Goal: Transaction & Acquisition: Purchase product/service

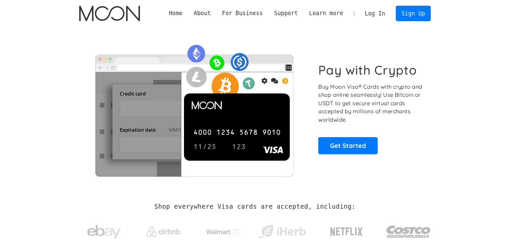
click at [378, 16] on link "Log In" at bounding box center [376, 13] width 32 height 15
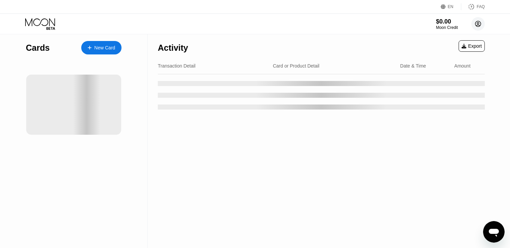
click at [479, 25] on icon at bounding box center [479, 24] width 4 height 4
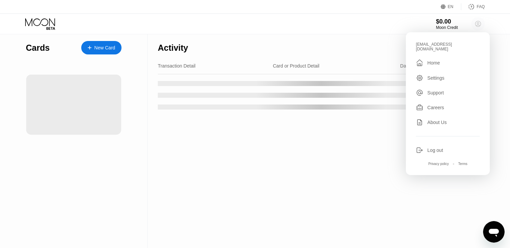
click at [479, 25] on icon at bounding box center [479, 24] width 4 height 4
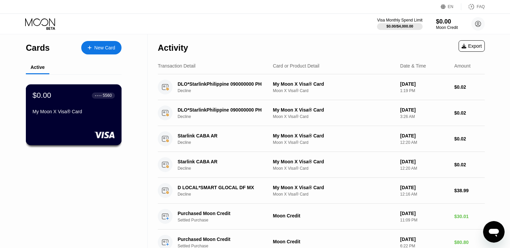
click at [53, 112] on div "My Moon X Visa® Card" at bounding box center [74, 111] width 82 height 5
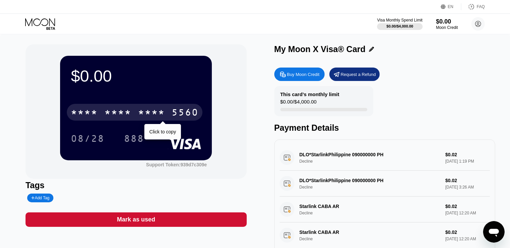
click at [166, 111] on div "* * * * * * * * * * * * 5560" at bounding box center [135, 112] width 136 height 17
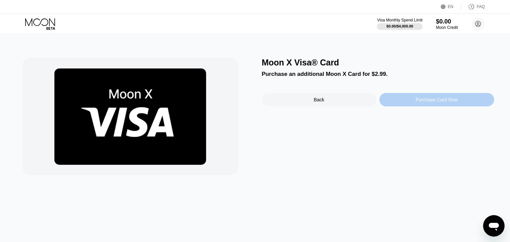
click at [427, 99] on div "Purchase Card Now" at bounding box center [437, 99] width 42 height 5
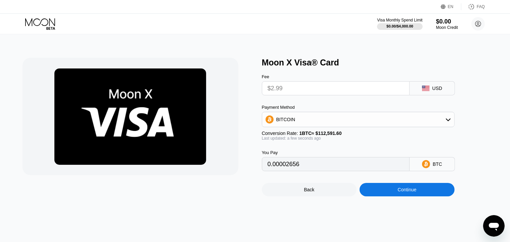
click at [360, 85] on input "$2.99" at bounding box center [336, 88] width 136 height 13
drag, startPoint x: 432, startPoint y: 170, endPoint x: 441, endPoint y: 122, distance: 48.5
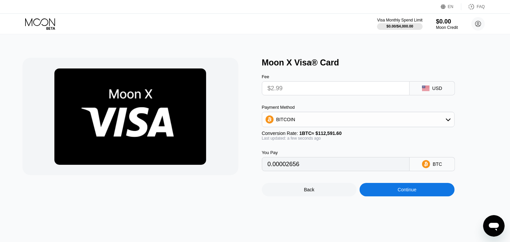
click at [441, 122] on div "Fee $2.99 USD Payment Method BITCOIN Conversion Rate: 1 BTC ≈ $112,591.60 Last …" at bounding box center [369, 120] width 215 height 104
click at [441, 122] on div "BITCOIN" at bounding box center [358, 119] width 192 height 13
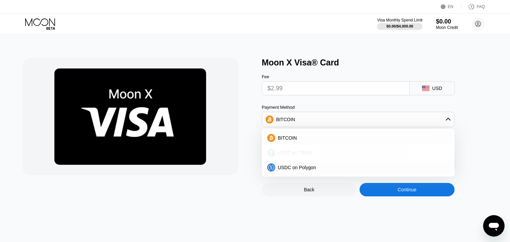
click at [323, 153] on div "USDT on TRON" at bounding box center [363, 152] width 174 height 5
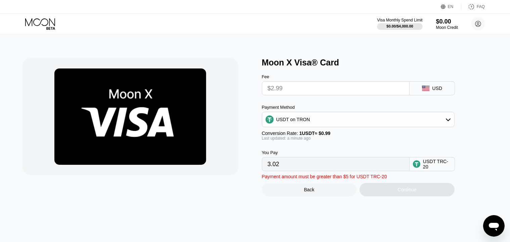
click at [324, 86] on input "$2.99" at bounding box center [336, 88] width 136 height 13
drag, startPoint x: 442, startPoint y: 88, endPoint x: 362, endPoint y: 95, distance: 80.6
click at [362, 95] on div "Fee $2.99 USD" at bounding box center [369, 82] width 215 height 28
click at [376, 121] on div "USDT on TRON" at bounding box center [358, 119] width 192 height 13
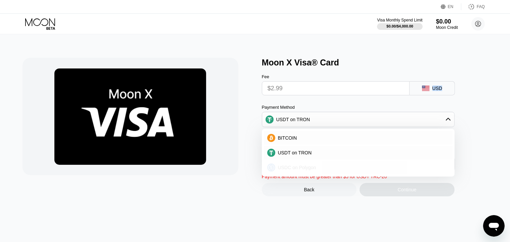
click at [324, 169] on div "USDC on Polygon" at bounding box center [363, 167] width 174 height 5
type input "2.99000000"
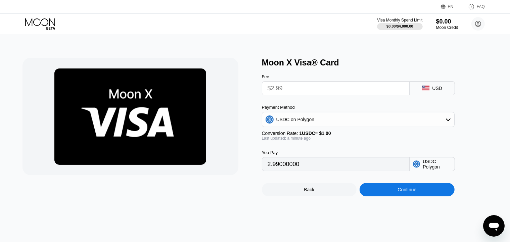
click at [312, 169] on input "2.99000000" at bounding box center [336, 164] width 136 height 13
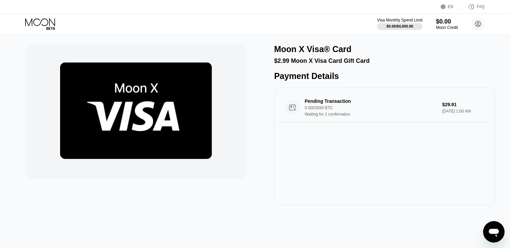
click at [124, 104] on img at bounding box center [136, 111] width 152 height 96
click at [472, 26] on circle at bounding box center [478, 23] width 13 height 13
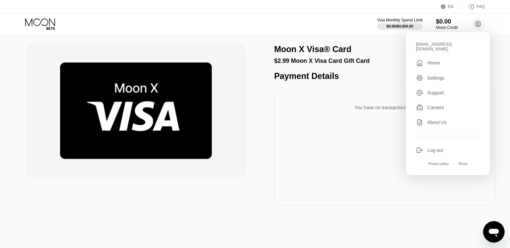
click at [368, 100] on div "You have no transactions yet" at bounding box center [385, 147] width 221 height 118
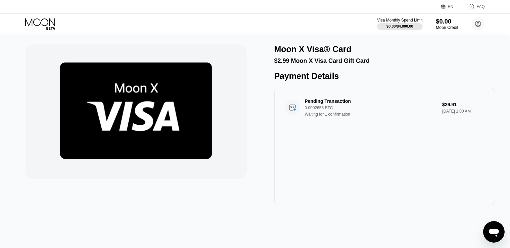
click at [447, 23] on div "$0.00" at bounding box center [447, 21] width 23 height 7
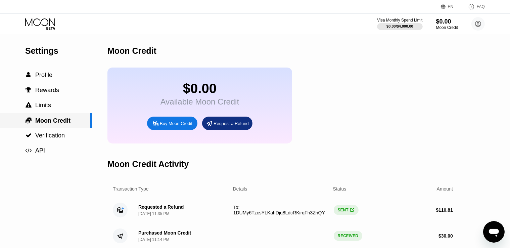
click at [54, 124] on span "Moon Credit" at bounding box center [52, 120] width 35 height 7
click at [48, 72] on div " Profile" at bounding box center [46, 75] width 92 height 15
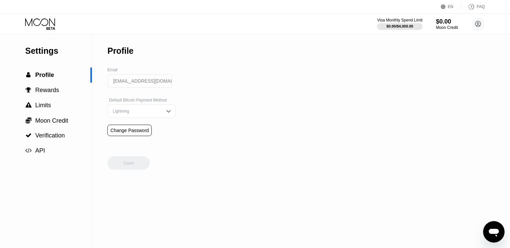
click at [165, 115] on img at bounding box center [168, 111] width 7 height 7
click at [51, 121] on span "Moon Credit" at bounding box center [51, 120] width 33 height 7
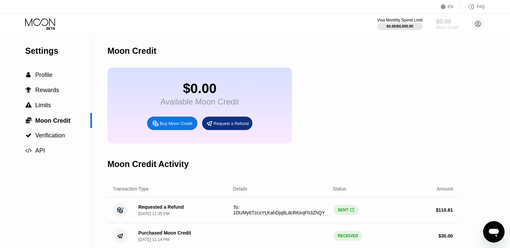
click at [453, 20] on div "$0.00" at bounding box center [447, 21] width 23 height 7
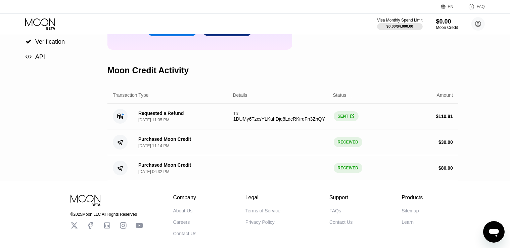
scroll to position [129, 0]
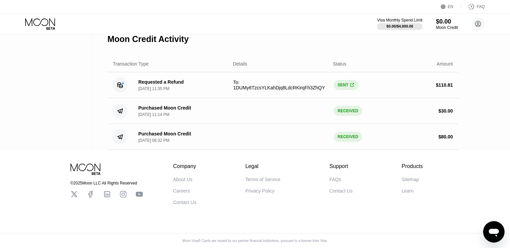
click at [508, 105] on div "Settings  Profile  Rewards  Limits  Moon Credit  Verification  API Moon C…" at bounding box center [255, 29] width 510 height 241
drag, startPoint x: 508, startPoint y: 105, endPoint x: 507, endPoint y: 60, distance: 45.4
click at [507, 60] on div "Settings  Profile  Rewards  Limits  Moon Credit  Verification  API Moon C…" at bounding box center [255, 29] width 510 height 241
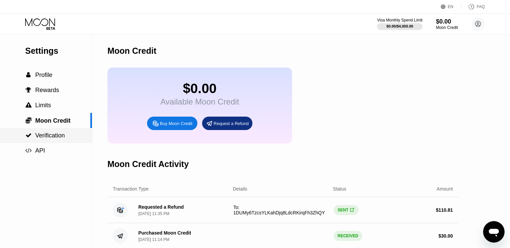
click at [60, 129] on div " Verification" at bounding box center [46, 135] width 92 height 15
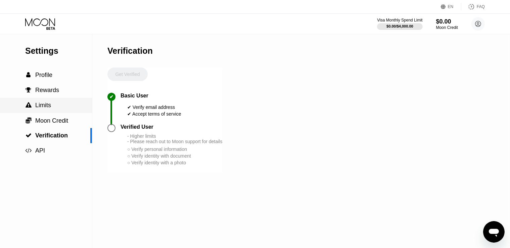
click at [28, 113] on div " Limits" at bounding box center [46, 105] width 92 height 15
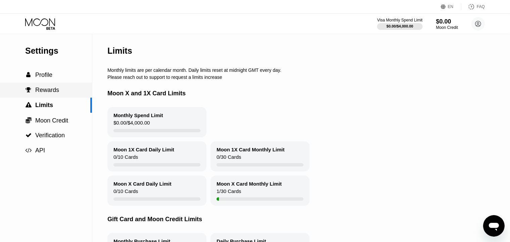
click at [47, 92] on span "Rewards" at bounding box center [47, 90] width 24 height 7
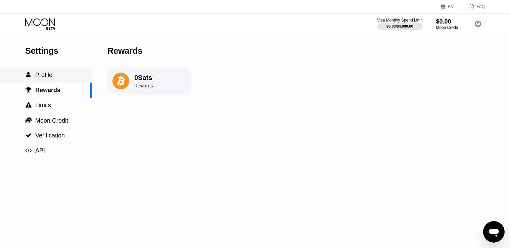
click at [52, 76] on span "Profile" at bounding box center [43, 75] width 17 height 7
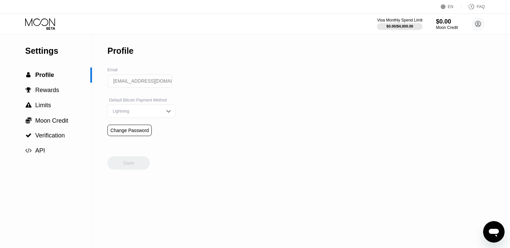
click at [47, 53] on div "Settings" at bounding box center [58, 51] width 67 height 10
drag, startPoint x: 29, startPoint y: 16, endPoint x: 49, endPoint y: 24, distance: 21.7
click at [49, 24] on div "Visa Monthly Spend Limit $0.00 / $4,000.00 $0.00 Moon Credit mazidariporya@gmai…" at bounding box center [255, 24] width 510 height 20
click at [49, 24] on icon at bounding box center [40, 24] width 31 height 12
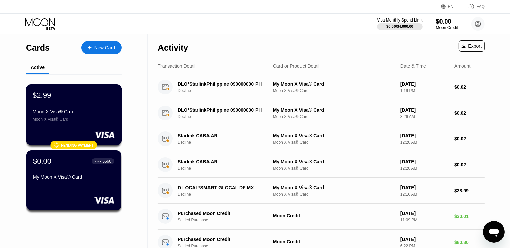
click at [77, 103] on div "$2.99 Moon X Visa® Card Moon X Visa® Card" at bounding box center [74, 106] width 82 height 31
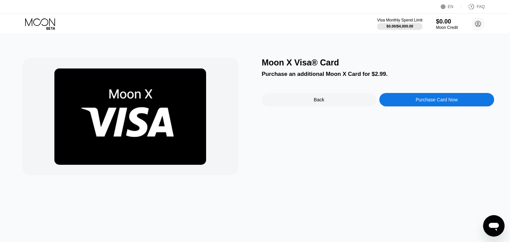
click at [45, 27] on icon at bounding box center [40, 24] width 31 height 12
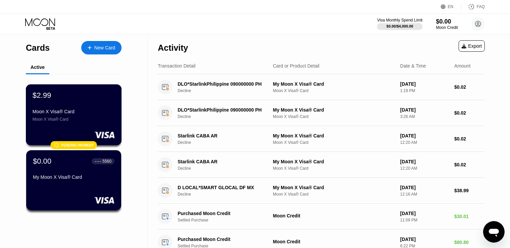
drag, startPoint x: 124, startPoint y: 136, endPoint x: 92, endPoint y: 127, distance: 33.2
click at [92, 127] on div "Cards New Card Active $2.99 Moon X Visa® Card Moon X Visa® Card  Pending payme…" at bounding box center [74, 144] width 148 height 221
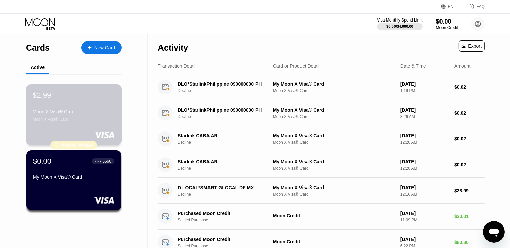
click at [83, 120] on div "Moon X Visa® Card" at bounding box center [74, 119] width 82 height 5
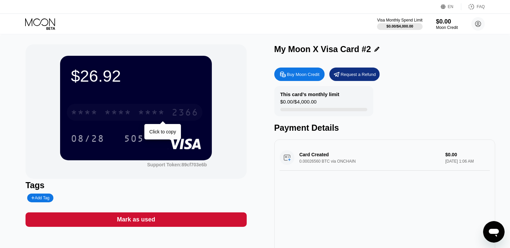
click at [162, 115] on div "* * * *" at bounding box center [151, 113] width 27 height 11
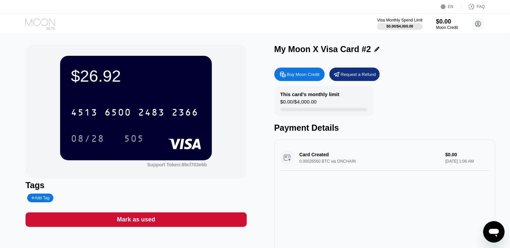
click at [46, 20] on icon at bounding box center [40, 24] width 31 height 12
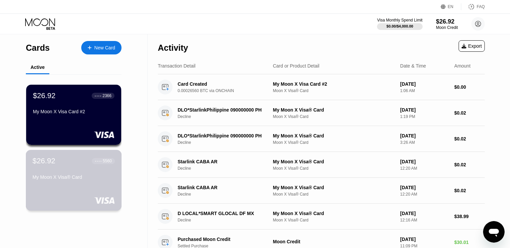
click at [99, 162] on div "● ● ● ●" at bounding box center [98, 161] width 7 height 2
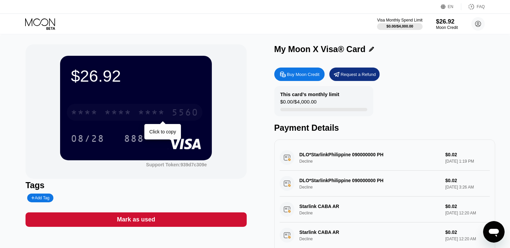
click at [142, 108] on div "* * * * * * * * * * * * 5560" at bounding box center [135, 112] width 136 height 17
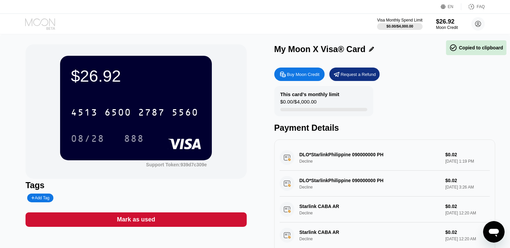
click at [40, 23] on icon at bounding box center [40, 22] width 30 height 8
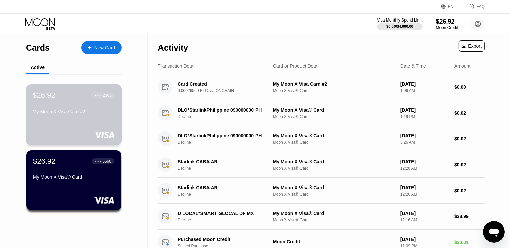
click at [58, 108] on div "$26.92 ● ● ● ● 2366 My Moon X Visa Card #2" at bounding box center [74, 104] width 82 height 26
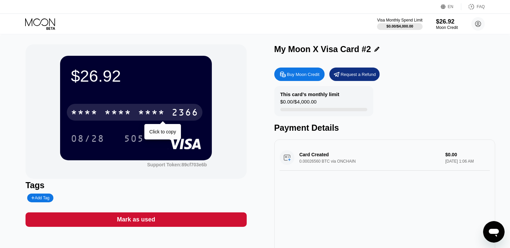
click at [125, 117] on div "* * * *" at bounding box center [118, 113] width 27 height 11
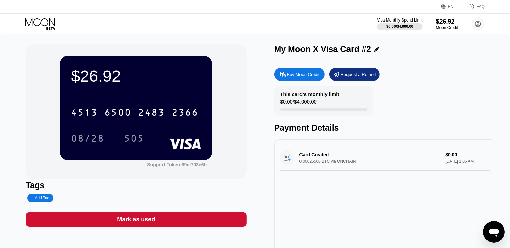
click at [371, 155] on div "Card Created 0.00026560 BTC via ONCHAIN $0.00 Sep 25, 2025 1:06 AM" at bounding box center [385, 158] width 211 height 26
click at [455, 163] on div "Card Created 0.00026560 BTC via ONCHAIN $0.00 Sep 25, 2025 1:06 AM" at bounding box center [385, 158] width 211 height 26
click at [38, 16] on div "Visa Monthly Spend Limit $0.00 / $4,000.00 $26.92 Moon Credit mazidariporya@gma…" at bounding box center [255, 24] width 510 height 20
click at [37, 26] on icon at bounding box center [40, 24] width 31 height 12
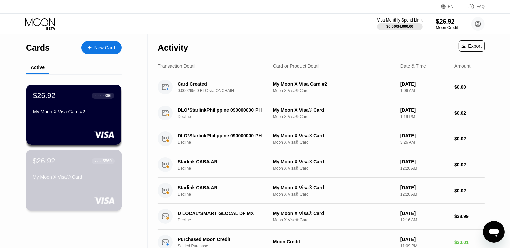
click at [92, 180] on div "My Moon X Visa® Card" at bounding box center [74, 176] width 82 height 5
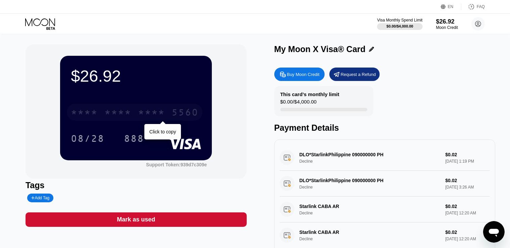
click at [139, 112] on div "* * * *" at bounding box center [151, 113] width 27 height 11
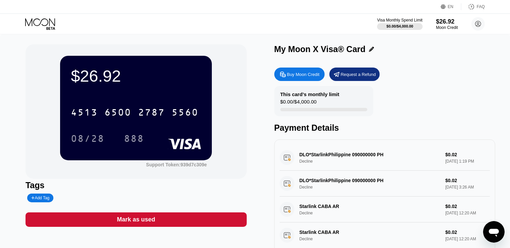
click at [44, 23] on icon at bounding box center [40, 24] width 31 height 12
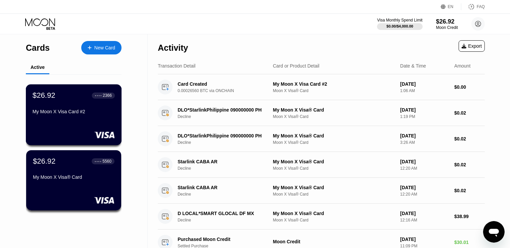
click at [100, 111] on div "My Moon X Visa Card #2" at bounding box center [74, 111] width 82 height 5
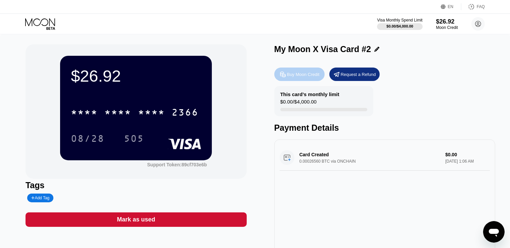
click at [300, 71] on div "Buy Moon Credit" at bounding box center [300, 74] width 50 height 13
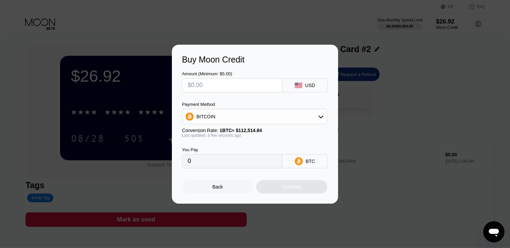
click at [247, 88] on input "text" at bounding box center [232, 85] width 89 height 13
click at [223, 164] on input "0" at bounding box center [232, 161] width 89 height 13
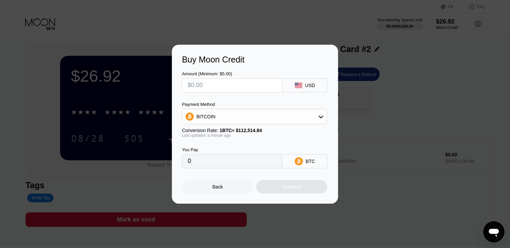
click at [226, 82] on input "text" at bounding box center [232, 85] width 89 height 13
type input "$7"
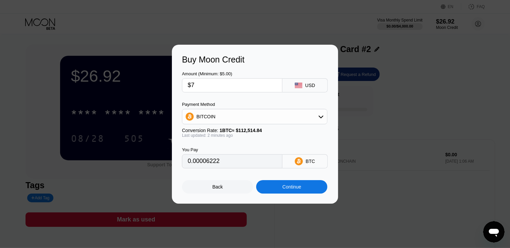
type input "0.00006222"
type input "$73"
type input "0.00064881"
type input "$7"
type input "0.00006222"
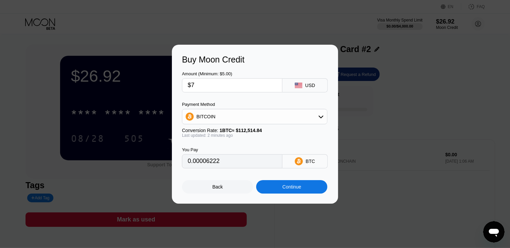
type input "$74"
type input "0.00065770"
click at [218, 160] on input "0.00065770" at bounding box center [232, 161] width 89 height 13
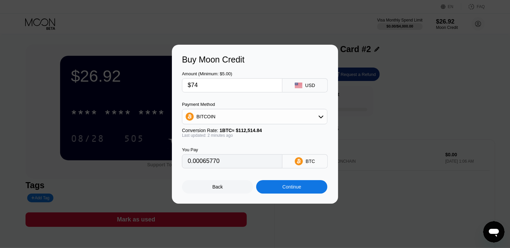
click at [218, 160] on input "0.00065770" at bounding box center [232, 161] width 89 height 13
click at [227, 86] on input "$74" at bounding box center [232, 85] width 89 height 13
type input "$7"
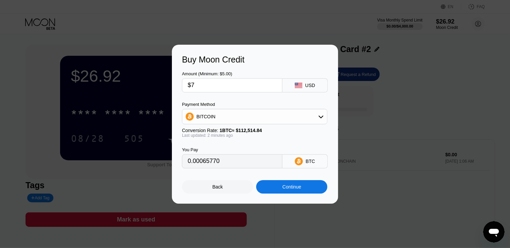
type input "0.00006222"
type input "$73"
type input "0.00064881"
type input "$73.5"
type input "0.00065325"
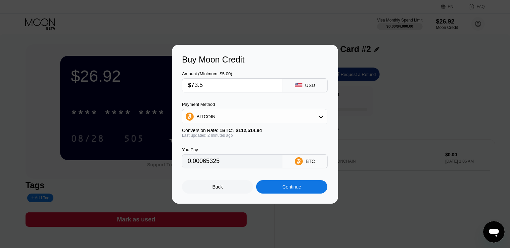
type input "$73.59"
type input "0.00065405"
type input "$73.5"
type input "0.00065325"
type input "$73."
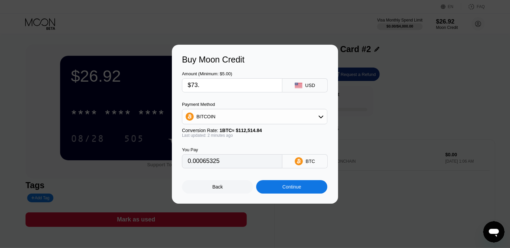
type input "0.00064881"
type input "$73.6"
type input "0.00065414"
type input "$73.62"
type input "0.00065432"
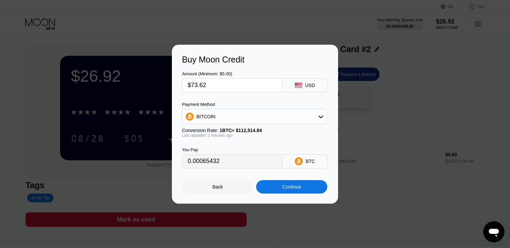
type input "$73.6"
type input "0.00065414"
type input "$73.63"
type input "0.00065441"
type input "$73.6"
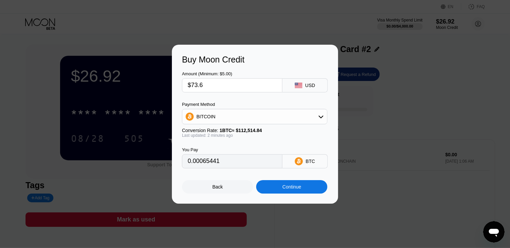
type input "0.00065414"
type input "$73.66"
type input "0.00065467"
type input "$73.6"
type input "0.00065414"
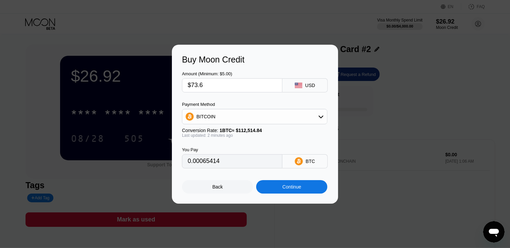
type input "$73.63"
type input "0.00065441"
type input "$73.6"
type input "0.00065414"
type input "$73.62"
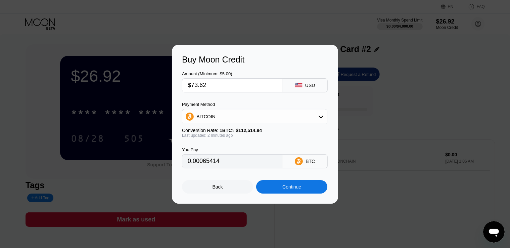
type input "0.00065432"
type input "$73.6"
type input "0.00065414"
type input "$73.65"
type input "0.00065459"
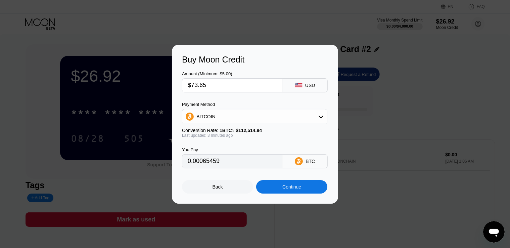
type input "$73.6"
type input "0.00065414"
type input "$73.63"
type input "0.00065441"
type input "$73.635"
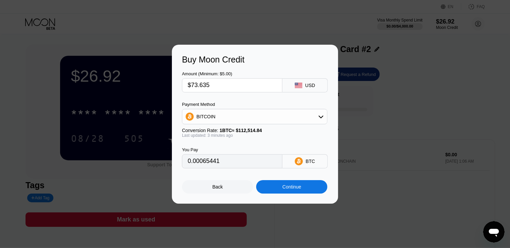
type input "0.00065445"
type input "$73.63"
type input "0.00065441"
type input "$73.631"
type input "0.00065442"
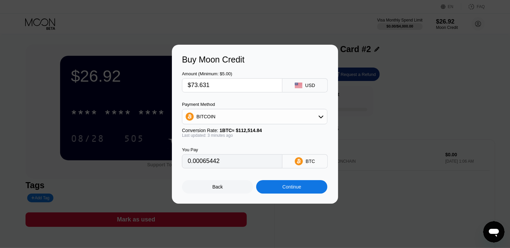
type input "$73.63"
type input "0.00065441"
type input "$73.6"
type input "0.00065414"
type input "$73.62"
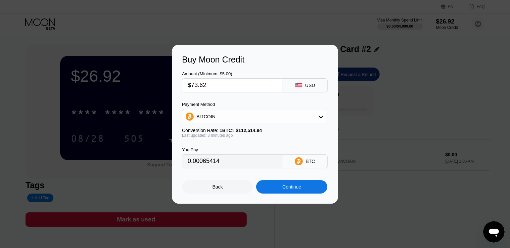
type input "0.00065432"
type input "$73.629"
type input "0.00065440"
type input "$73.629"
click at [289, 187] on div "Continue" at bounding box center [292, 186] width 19 height 5
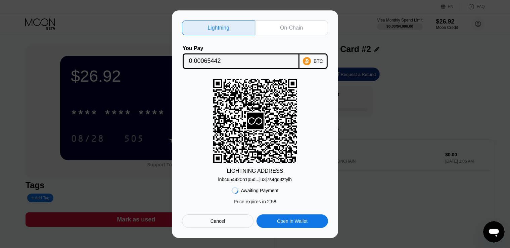
drag, startPoint x: 306, startPoint y: 16, endPoint x: 302, endPoint y: 25, distance: 9.3
click at [302, 25] on div "Lightning On-Chain You Pay 0.00065442 BTC LIGHTNING ADDRESS lnbc654420n1p5d...j…" at bounding box center [255, 124] width 166 height 228
click at [302, 25] on div "On-Chain" at bounding box center [291, 28] width 23 height 7
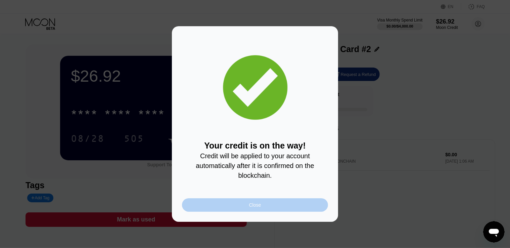
click at [266, 205] on div "Close" at bounding box center [255, 204] width 146 height 13
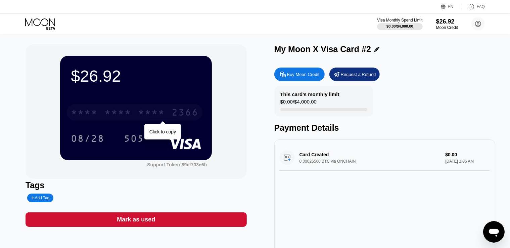
click at [145, 110] on div "* * * *" at bounding box center [151, 113] width 27 height 11
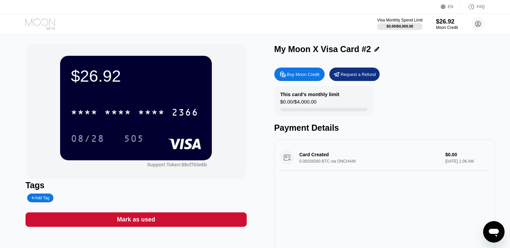
click at [53, 18] on icon at bounding box center [40, 24] width 31 height 12
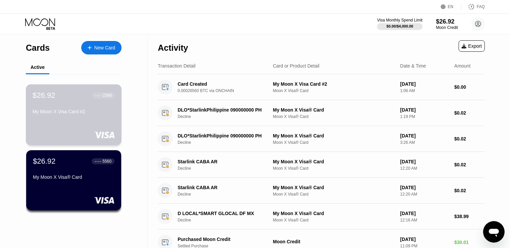
click at [79, 107] on div "$26.92 ● ● ● ● 2366 My Moon X Visa Card #2" at bounding box center [74, 104] width 82 height 26
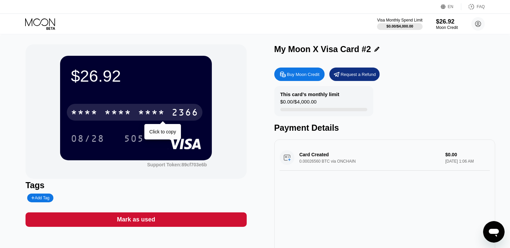
click at [123, 112] on div "* * * *" at bounding box center [118, 113] width 27 height 11
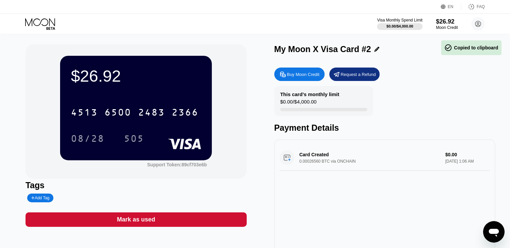
click at [24, 21] on div "Visa Monthly Spend Limit $0.00 / $4,000.00 $26.92 Moon Credit [EMAIL_ADDRESS][D…" at bounding box center [255, 24] width 510 height 20
click at [56, 22] on div at bounding box center [45, 24] width 41 height 12
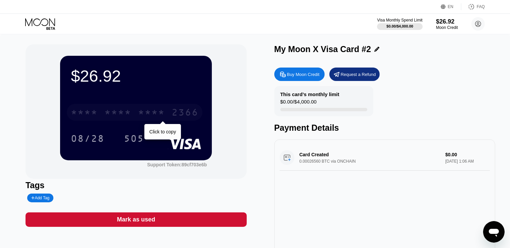
click at [160, 115] on div "* * * *" at bounding box center [151, 113] width 27 height 11
click at [324, 161] on div "Card Created 0.00026560 BTC via ONCHAIN $0.00 [DATE] 1:06 AM" at bounding box center [385, 158] width 211 height 26
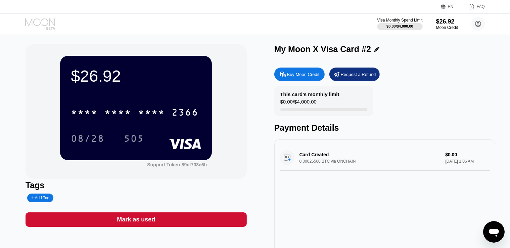
click at [42, 29] on icon at bounding box center [40, 24] width 31 height 12
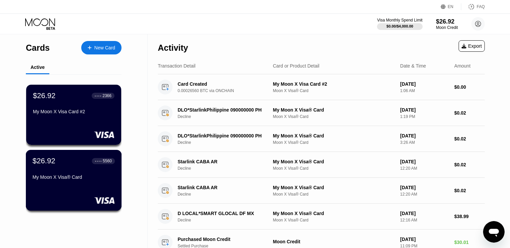
click at [89, 161] on div "$26.92 ● ● ● ● 5560" at bounding box center [74, 161] width 82 height 9
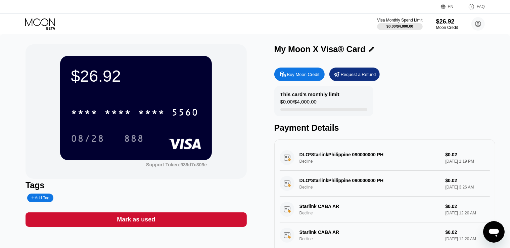
click at [42, 30] on div "Visa Monthly Spend Limit $0.00 / $4,000.00 $26.92 Moon Credit [EMAIL_ADDRESS][D…" at bounding box center [255, 24] width 510 height 20
click at [42, 28] on icon at bounding box center [40, 24] width 31 height 12
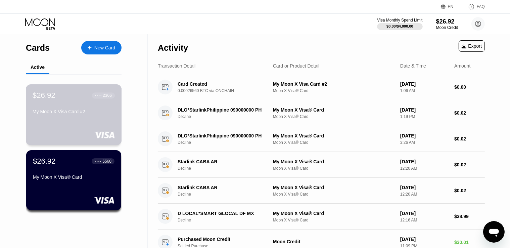
click at [86, 109] on div "$26.92 ● ● ● ● 2366 My Moon X Visa Card #2" at bounding box center [74, 104] width 82 height 26
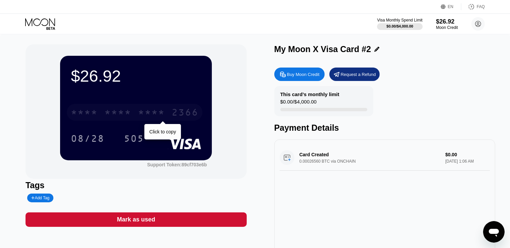
click at [108, 111] on div "* * * *" at bounding box center [118, 113] width 27 height 11
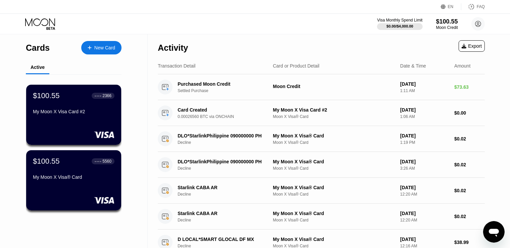
click at [99, 114] on div "My Moon X Visa Card #2" at bounding box center [74, 111] width 82 height 5
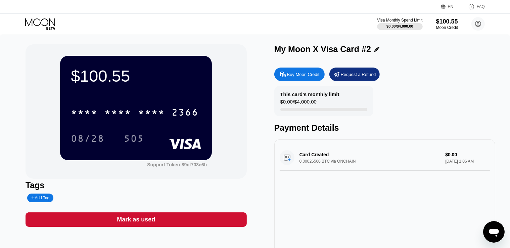
click at [151, 104] on div "* * * * * * * * * * * * 2366" at bounding box center [136, 110] width 130 height 23
click at [152, 109] on div "* * * *" at bounding box center [151, 113] width 27 height 11
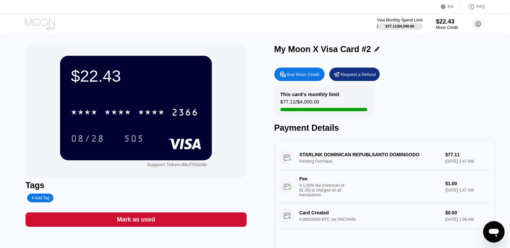
click at [34, 22] on icon at bounding box center [40, 24] width 31 height 12
